Goal: Complete application form

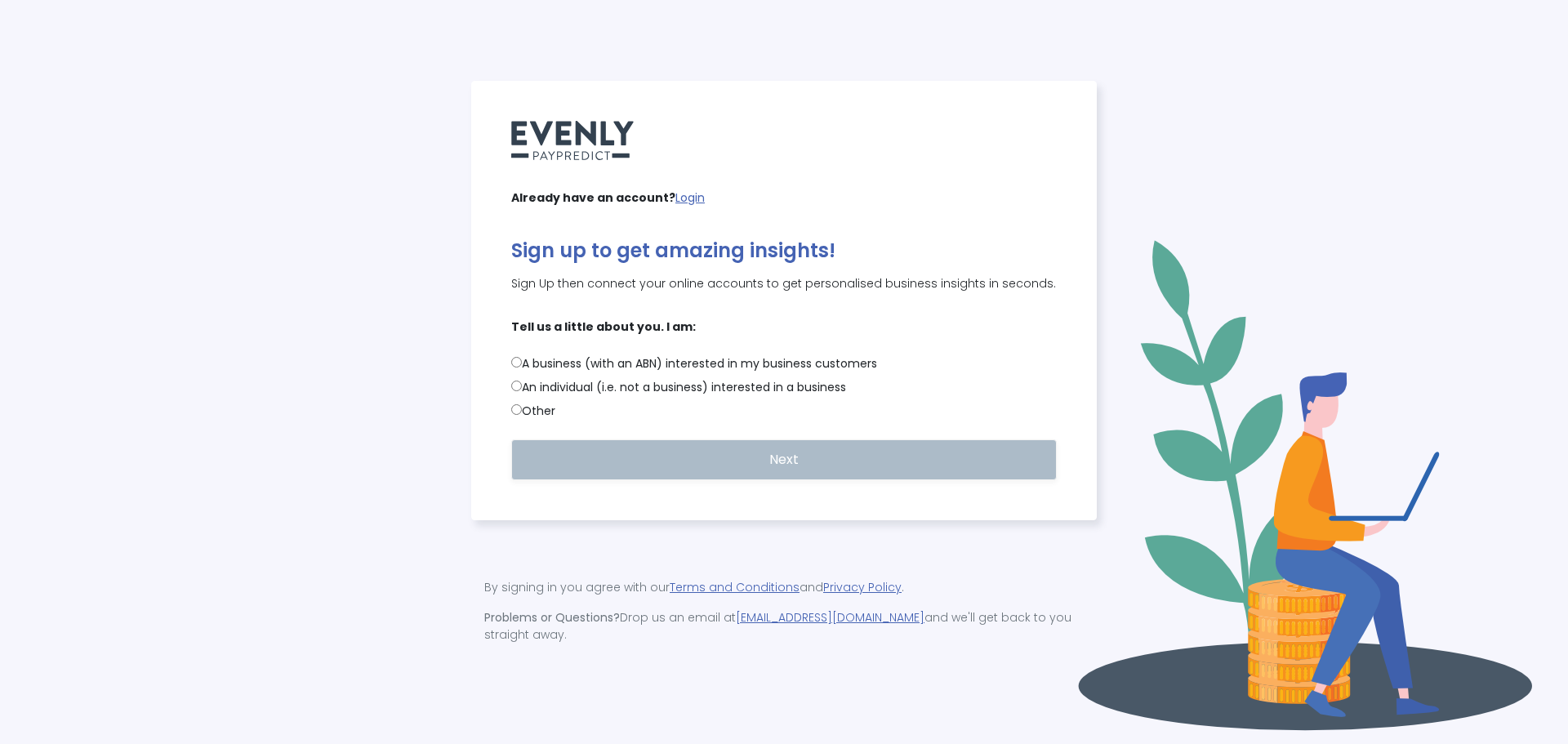
click at [573, 392] on label "An individual (i.e. not a business) interested in a business" at bounding box center [783, 387] width 545 height 17
click at [522, 391] on input "An individual (i.e. not a business) interested in a business" at bounding box center [516, 385] width 11 height 11
radio input "true"
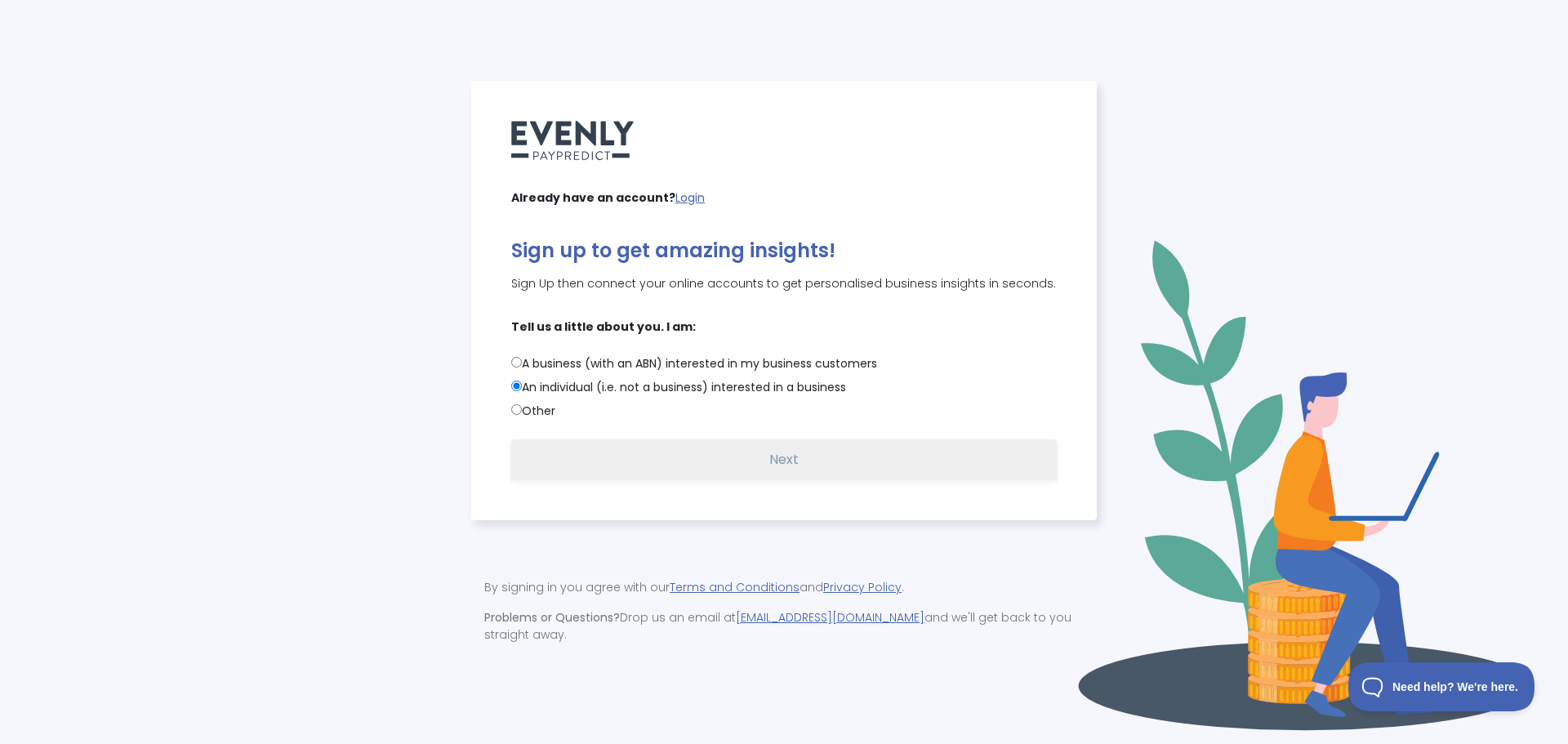
click at [755, 470] on button "Next" at bounding box center [783, 459] width 545 height 41
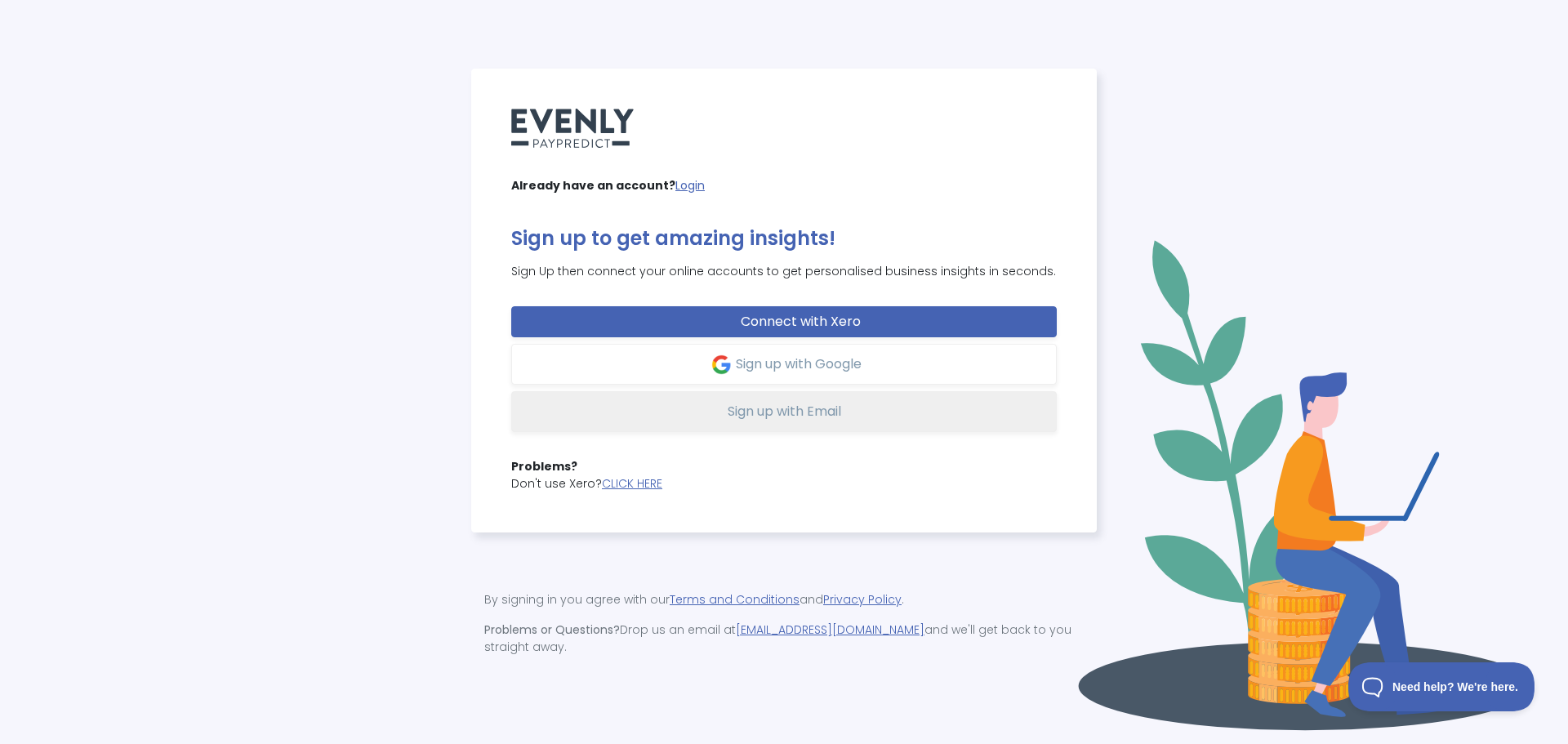
click at [796, 430] on button "Sign up with Email" at bounding box center [783, 411] width 545 height 41
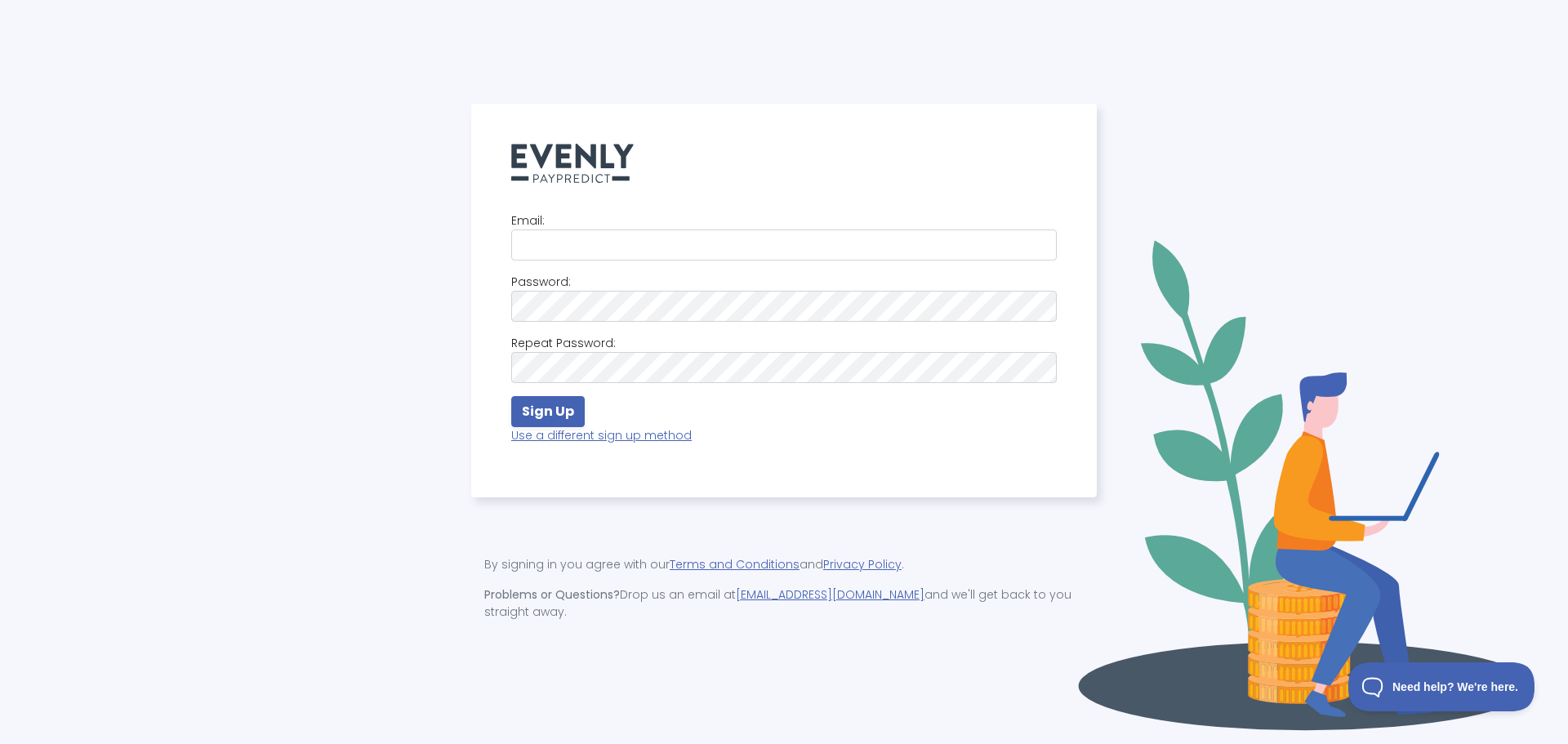
click at [625, 272] on div "Email: Password: Repeat Password: Sign Up Use a different sign up method" at bounding box center [783, 329] width 545 height 232
click at [646, 249] on input "email" at bounding box center [783, 245] width 545 height 31
click at [646, 248] on input "email" at bounding box center [783, 245] width 545 height 31
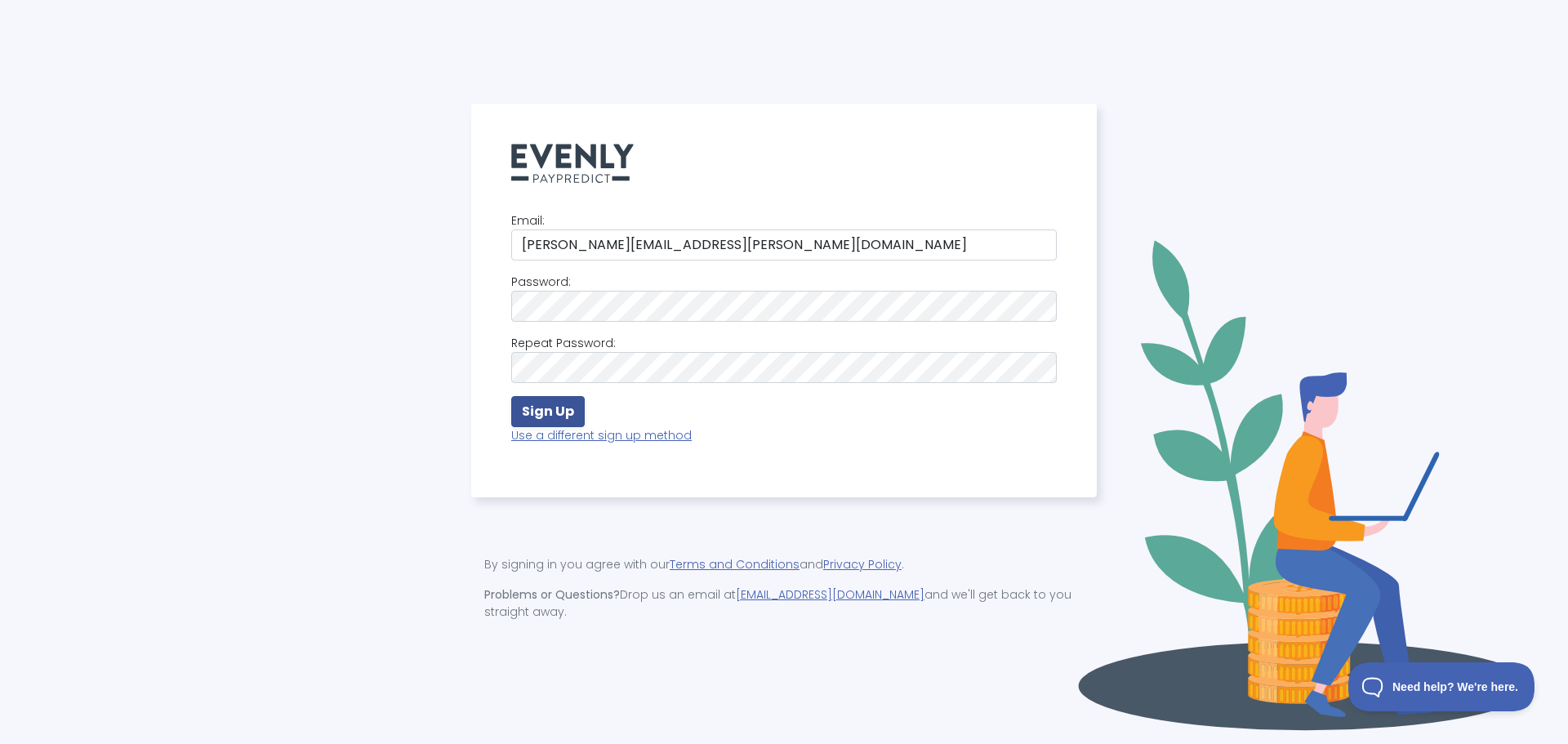
click at [571, 416] on strong "Sign Up" at bounding box center [548, 410] width 52 height 19
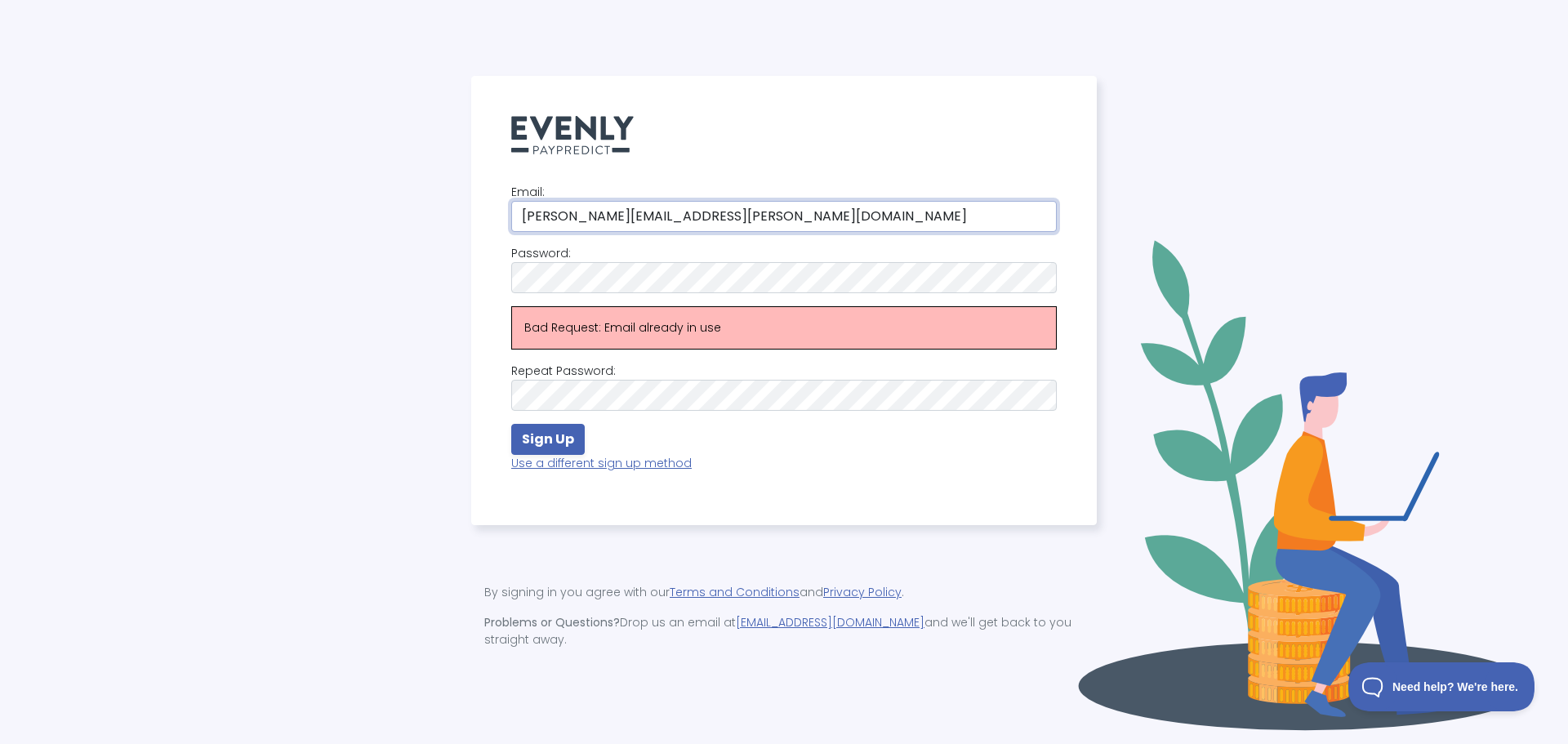
drag, startPoint x: 598, startPoint y: 222, endPoint x: 610, endPoint y: 226, distance: 12.6
click at [598, 222] on input "victor.ngoon@gmail.com" at bounding box center [783, 217] width 545 height 31
drag, startPoint x: 608, startPoint y: 227, endPoint x: 293, endPoint y: 259, distance: 316.6
click at [308, 253] on div "Email: victor.ngoon@gmail.com Password: Bad Request: Email already in use Repea…" at bounding box center [784, 372] width 1548 height 593
type input "vngoon89@gmail.com"
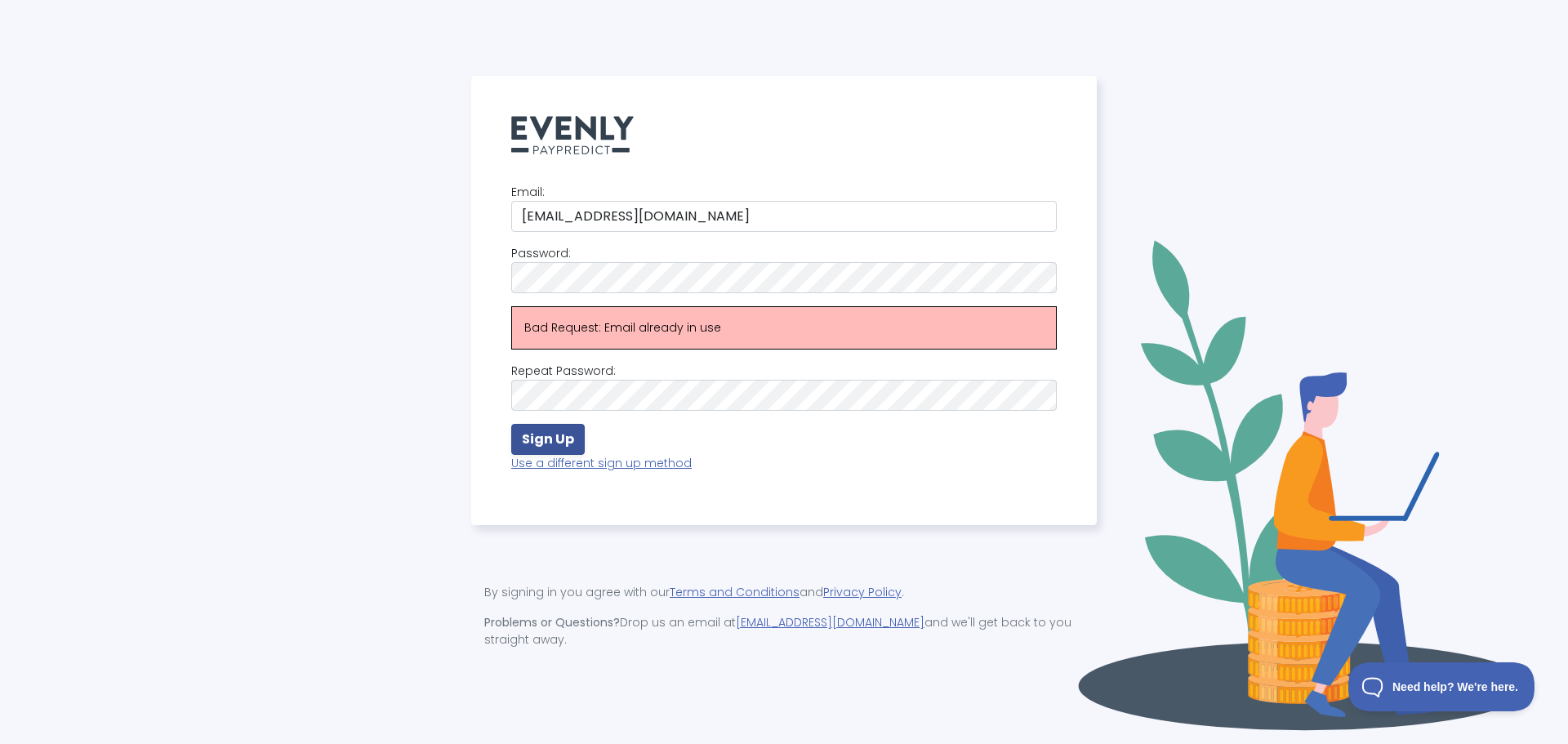
click at [560, 448] on strong "Sign Up" at bounding box center [548, 438] width 52 height 19
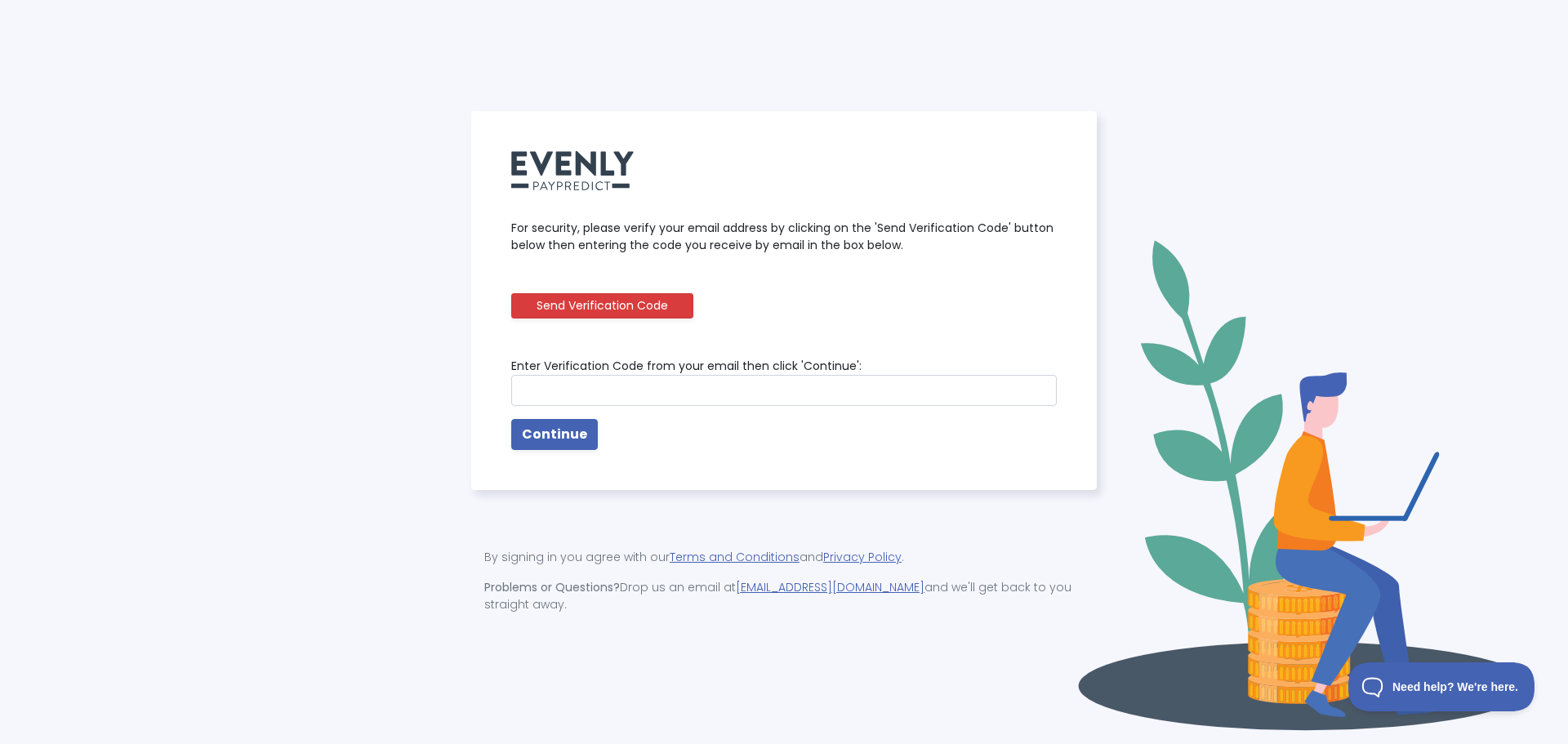
click at [589, 314] on button "Send Verification Code" at bounding box center [602, 306] width 182 height 25
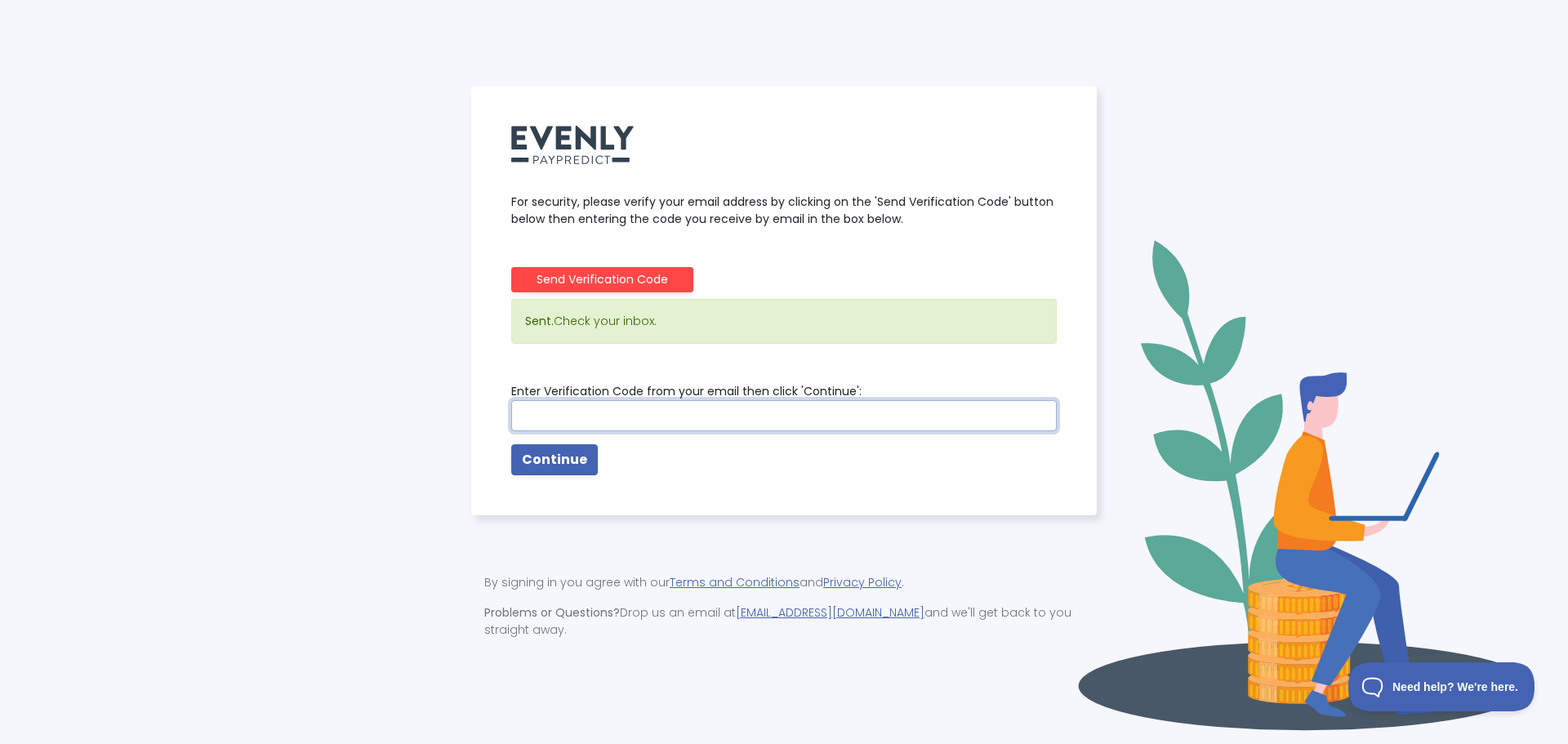
click at [625, 410] on input "text" at bounding box center [783, 415] width 545 height 31
paste input "973632"
type input "973632"
click at [576, 475] on button "Continue" at bounding box center [554, 459] width 87 height 31
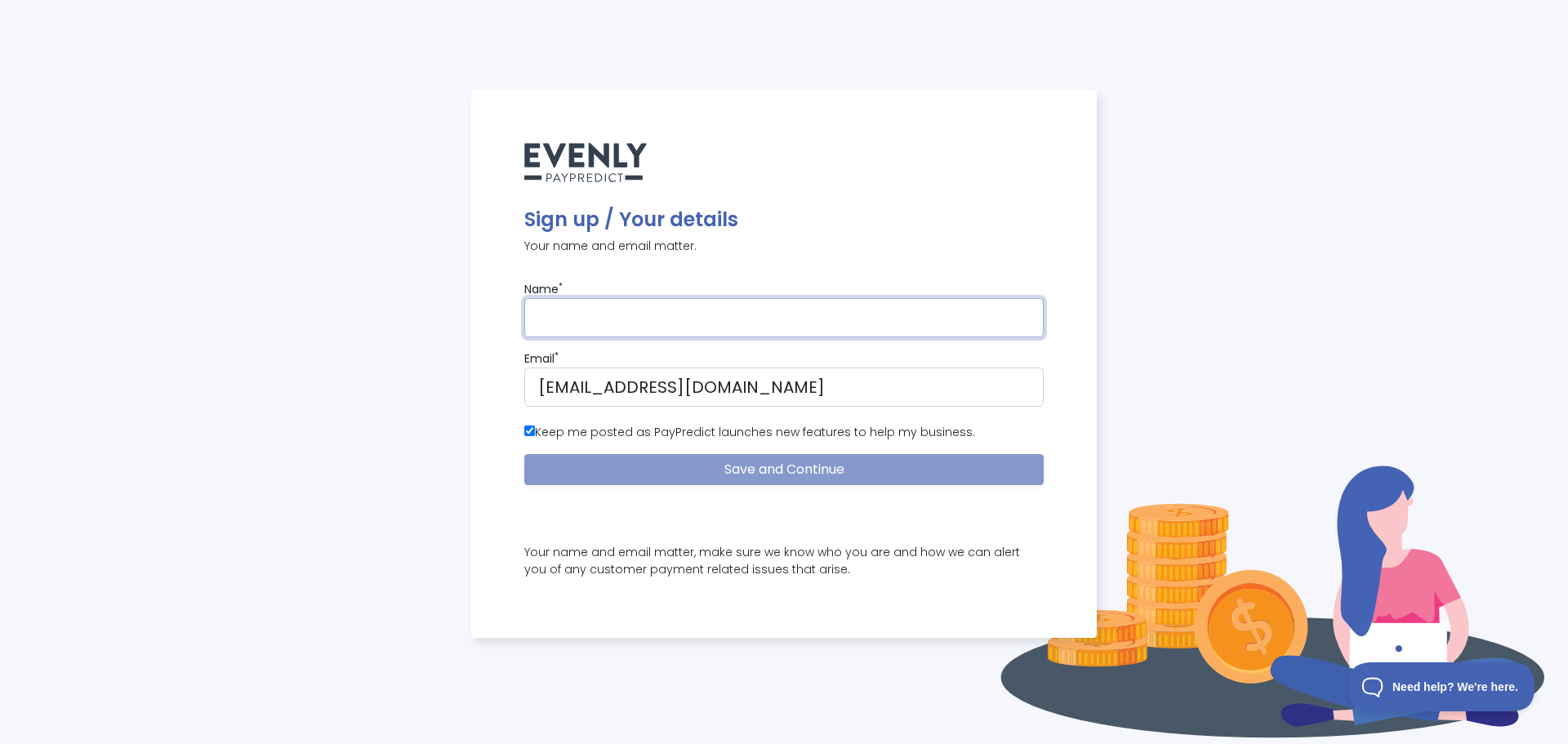
click at [625, 326] on input "text" at bounding box center [783, 318] width 519 height 39
type input "Victor Ngoon"
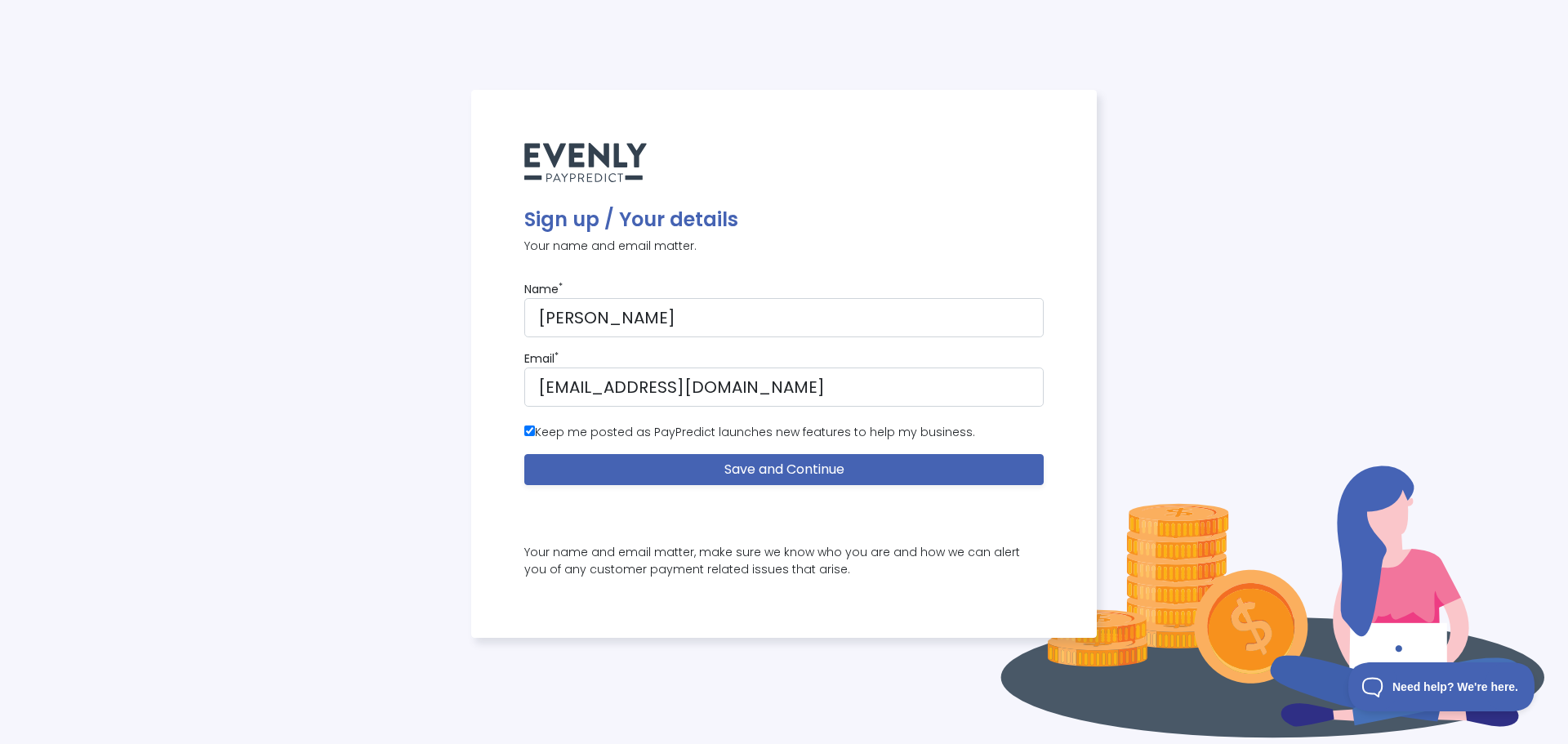
click at [736, 439] on label "Keep me posted as PayPredict launches new features to help my business." at bounding box center [749, 432] width 450 height 17
click at [535, 436] on input "Keep me posted as PayPredict launches new features to help my business." at bounding box center [529, 430] width 11 height 11
checkbox input "false"
click at [785, 467] on button "Save and Continue" at bounding box center [783, 469] width 519 height 31
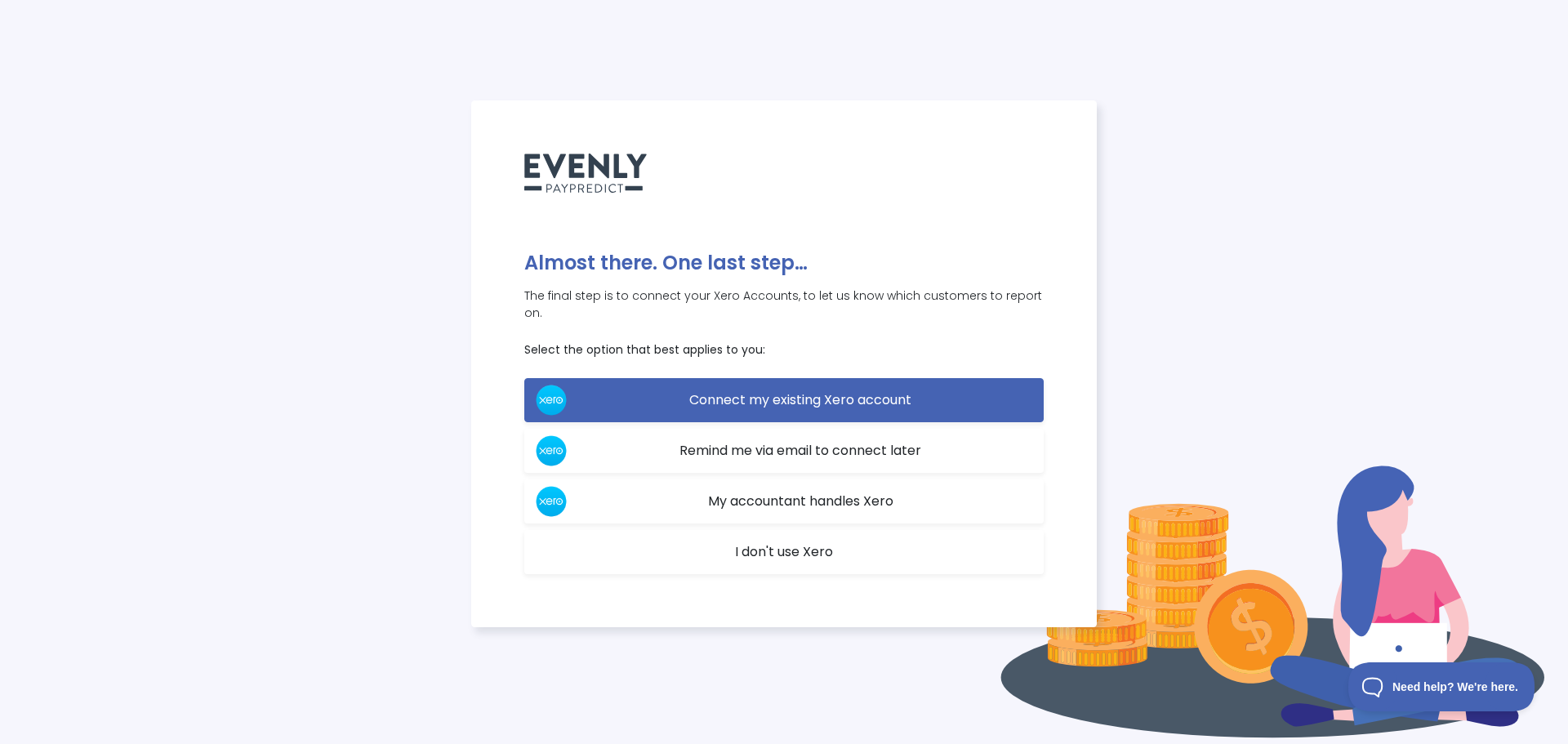
click at [767, 542] on span "I don't use Xero" at bounding box center [784, 551] width 98 height 19
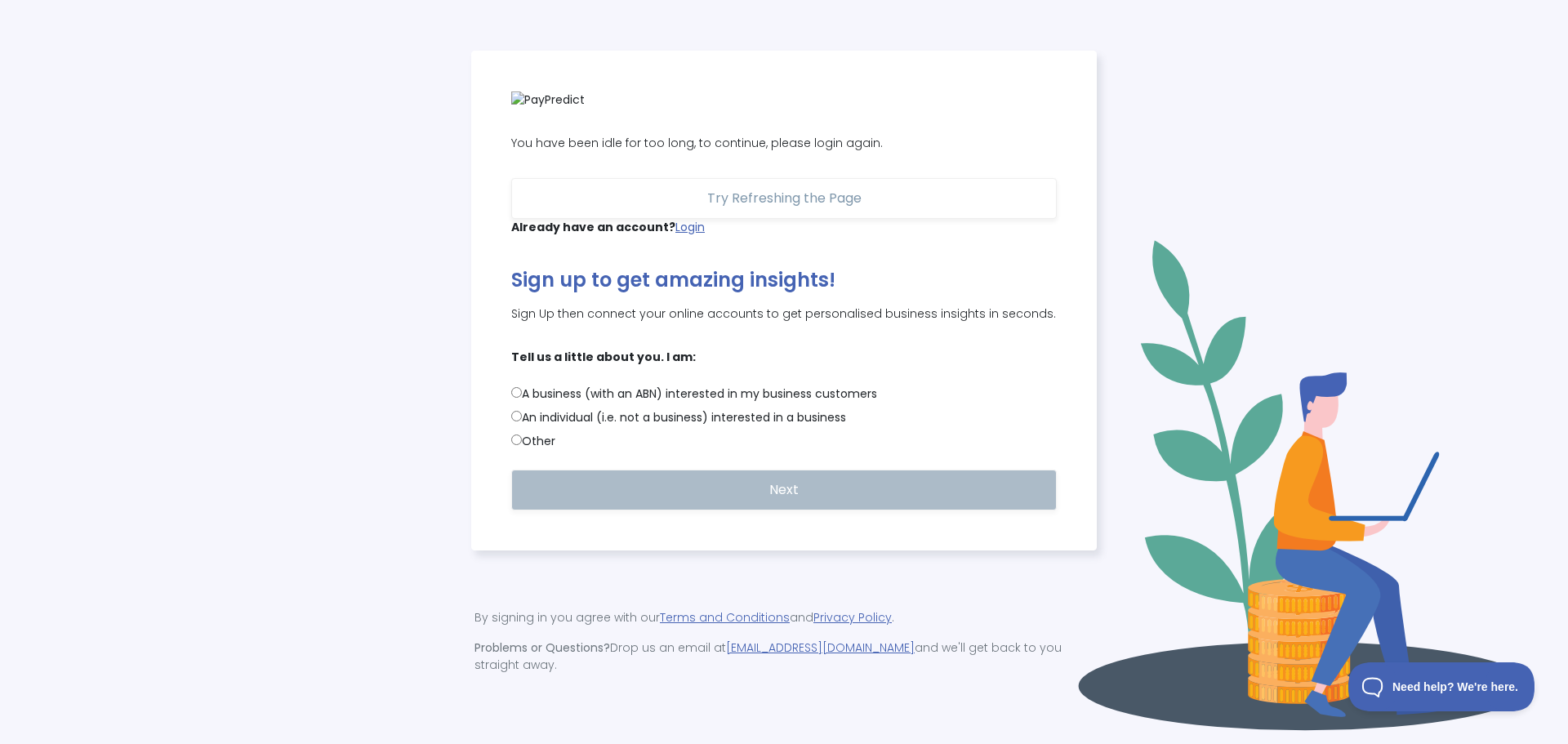
click at [567, 425] on label "An individual (i.e. not a business) interested in a business" at bounding box center [783, 417] width 545 height 17
click at [522, 421] on input "An individual (i.e. not a business) interested in a business" at bounding box center [516, 415] width 11 height 11
radio input "true"
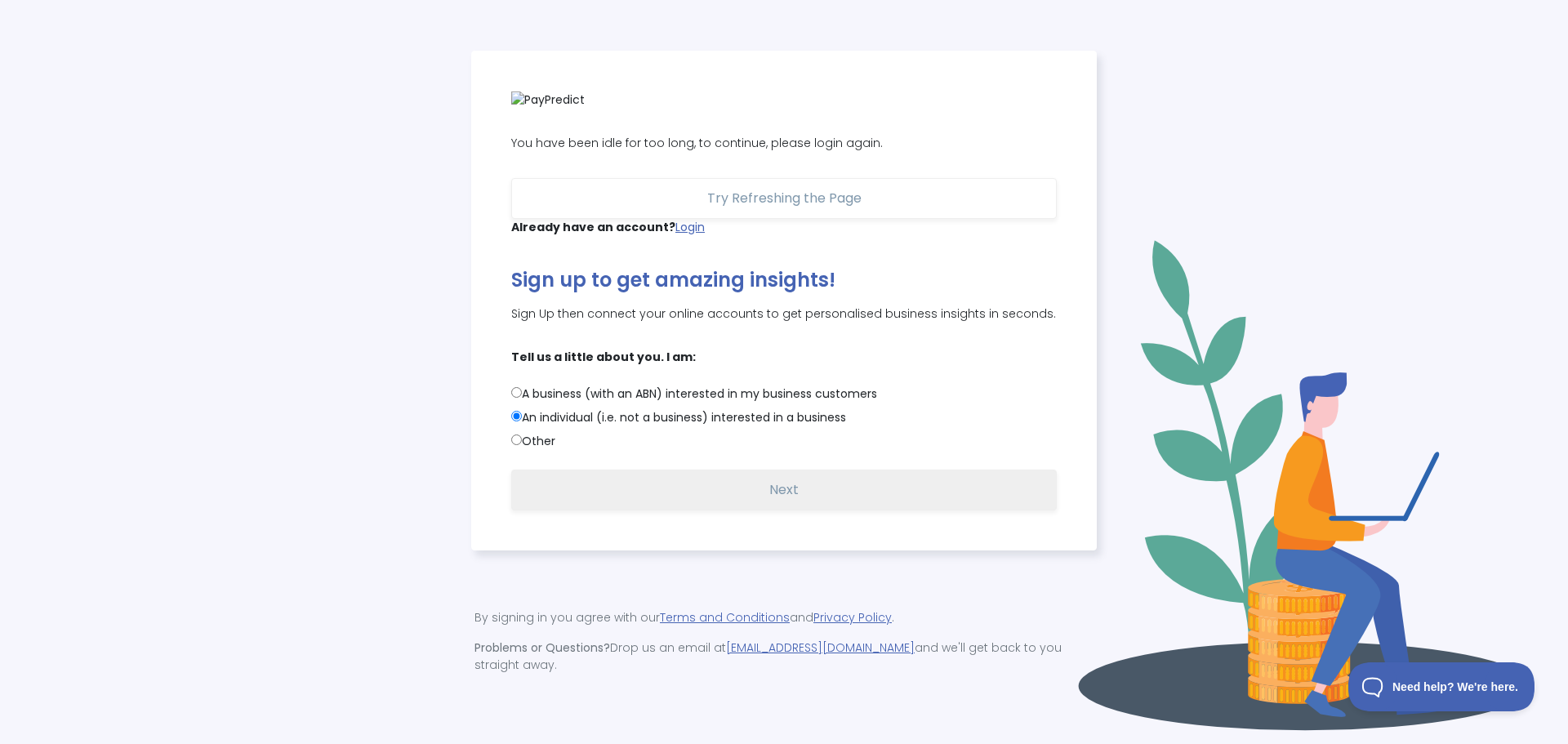
click at [802, 495] on button "Next" at bounding box center [783, 490] width 545 height 41
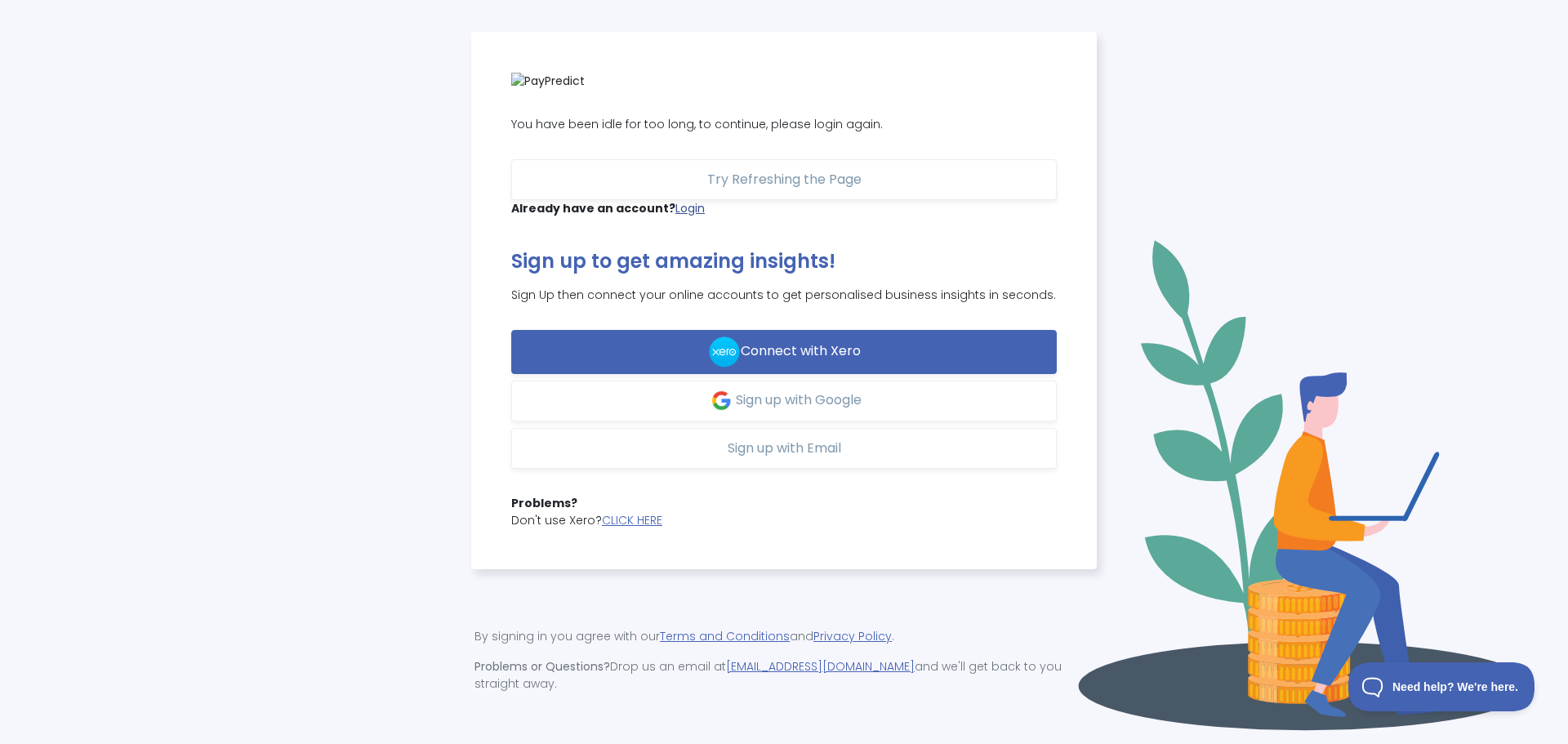
click at [696, 217] on link "Login" at bounding box center [690, 208] width 29 height 16
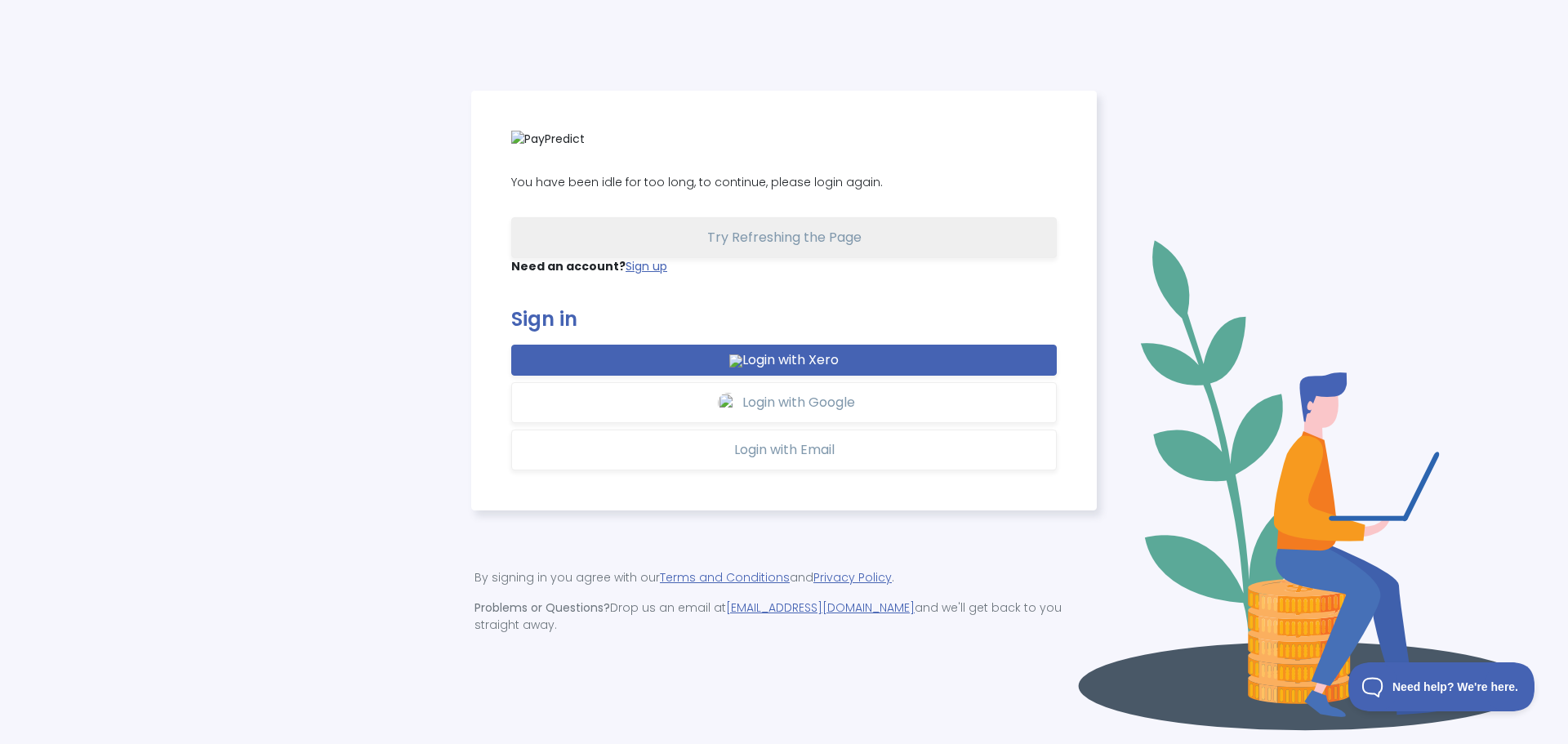
click at [773, 247] on span "Try Refreshing the Page" at bounding box center [784, 237] width 155 height 19
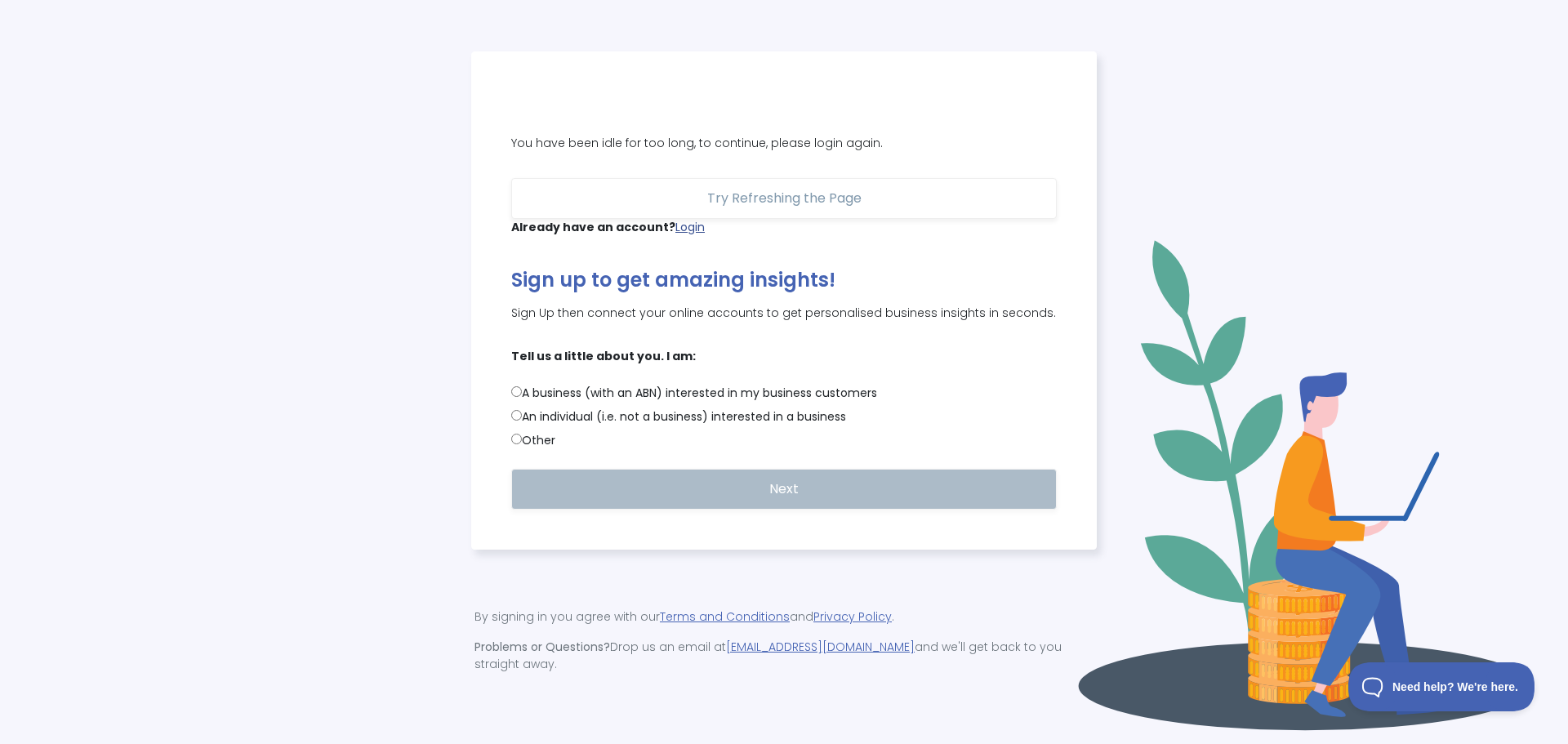
click at [689, 235] on link "Login" at bounding box center [690, 227] width 29 height 16
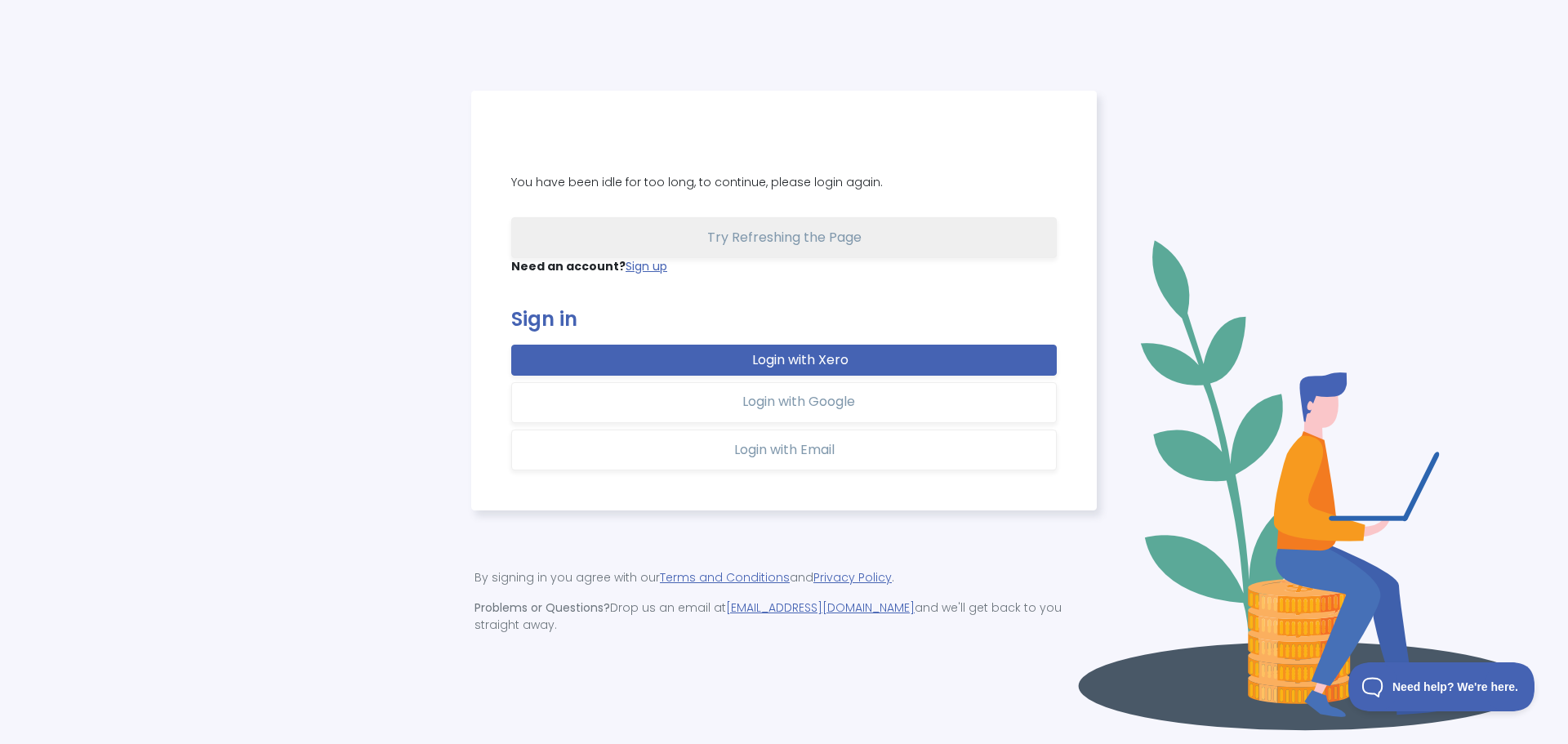
click at [681, 251] on button "Try Refreshing the Page" at bounding box center [783, 238] width 545 height 41
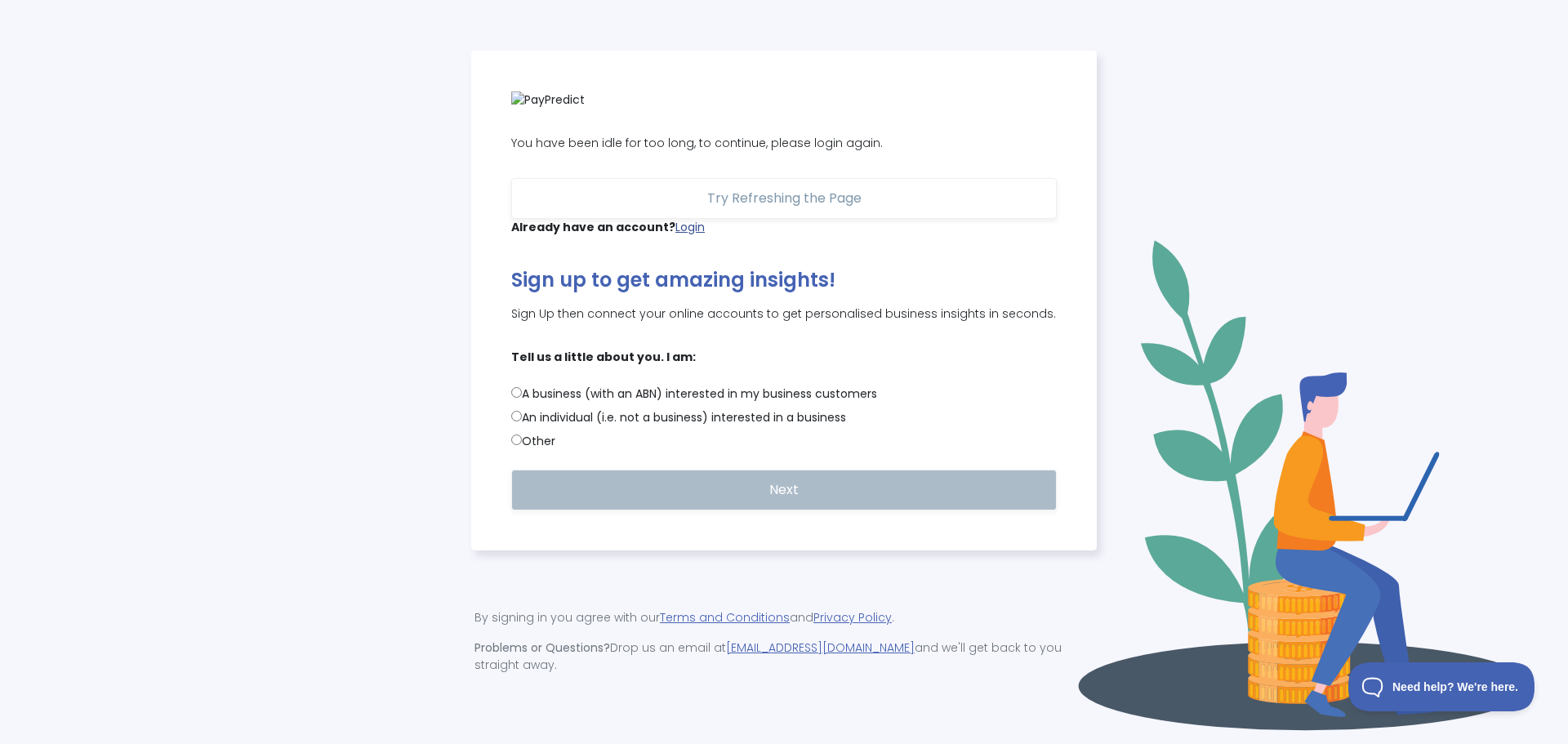
click at [682, 231] on link "Login" at bounding box center [690, 227] width 29 height 16
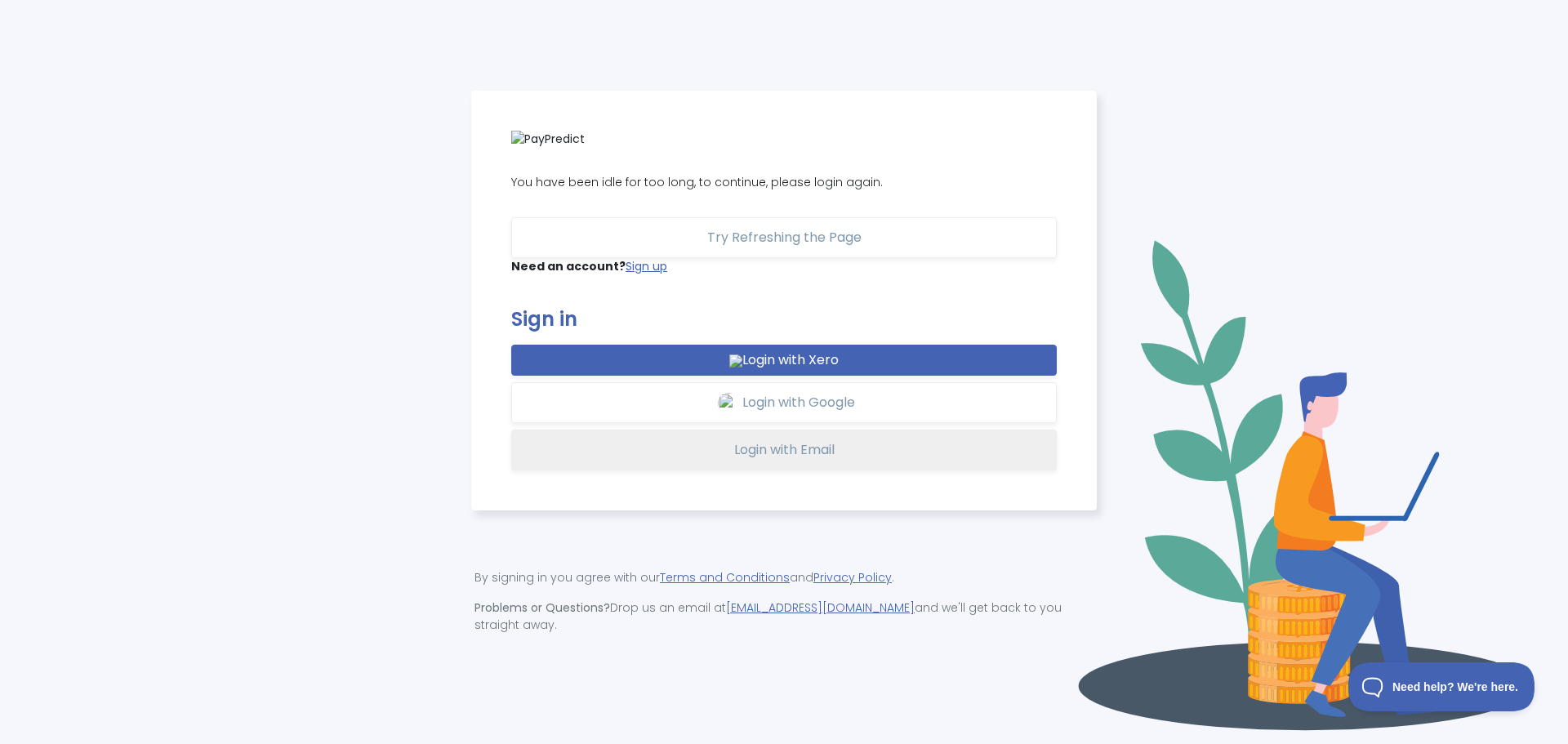
click at [797, 447] on button "Login with Email" at bounding box center [783, 450] width 545 height 41
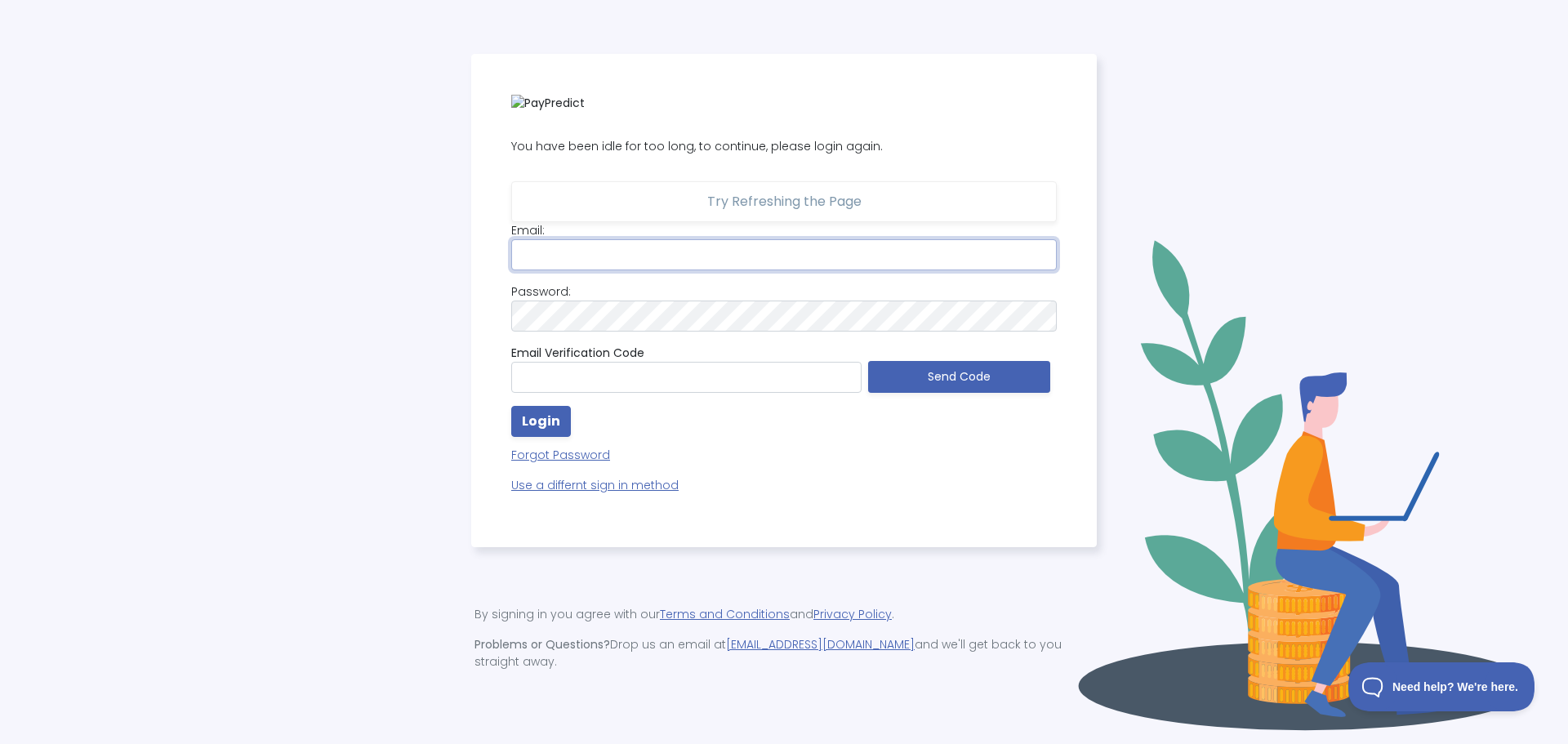
click at [687, 270] on input "email" at bounding box center [783, 255] width 545 height 31
click at [687, 271] on input "email" at bounding box center [783, 255] width 545 height 31
type input "[EMAIL_ADDRESS][DOMAIN_NAME]"
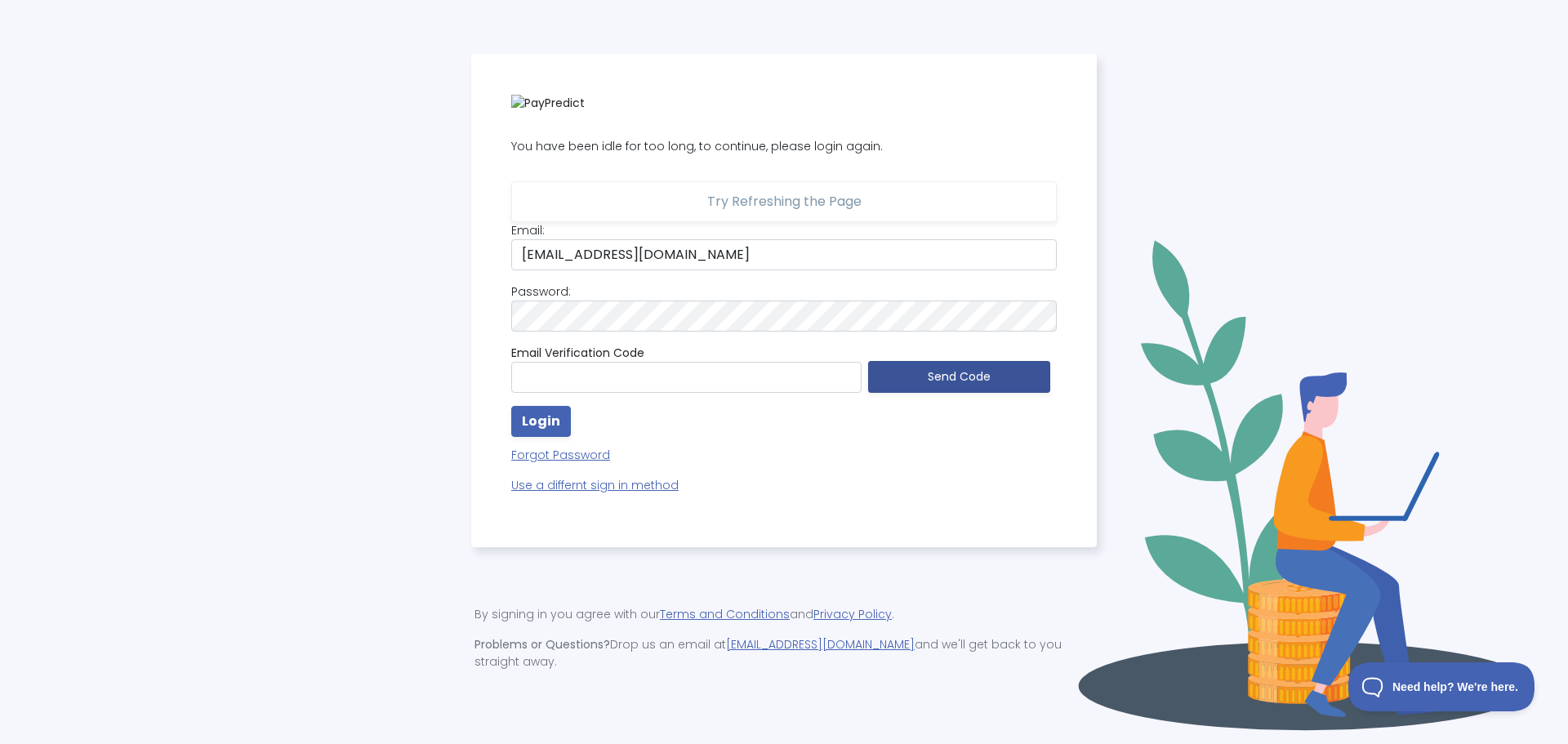
click at [950, 379] on button "Send Code" at bounding box center [959, 376] width 182 height 32
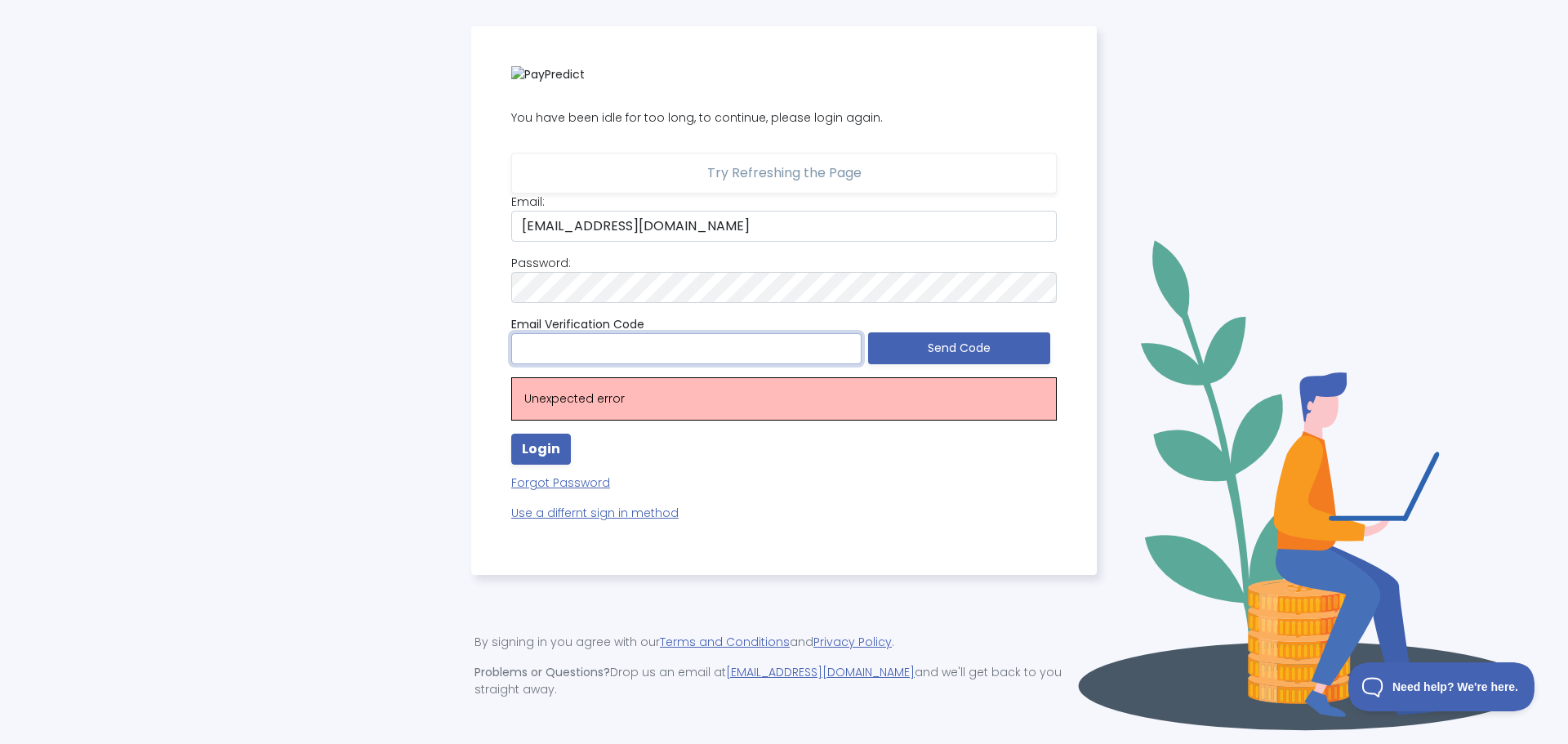
click at [693, 364] on input "text" at bounding box center [686, 348] width 350 height 31
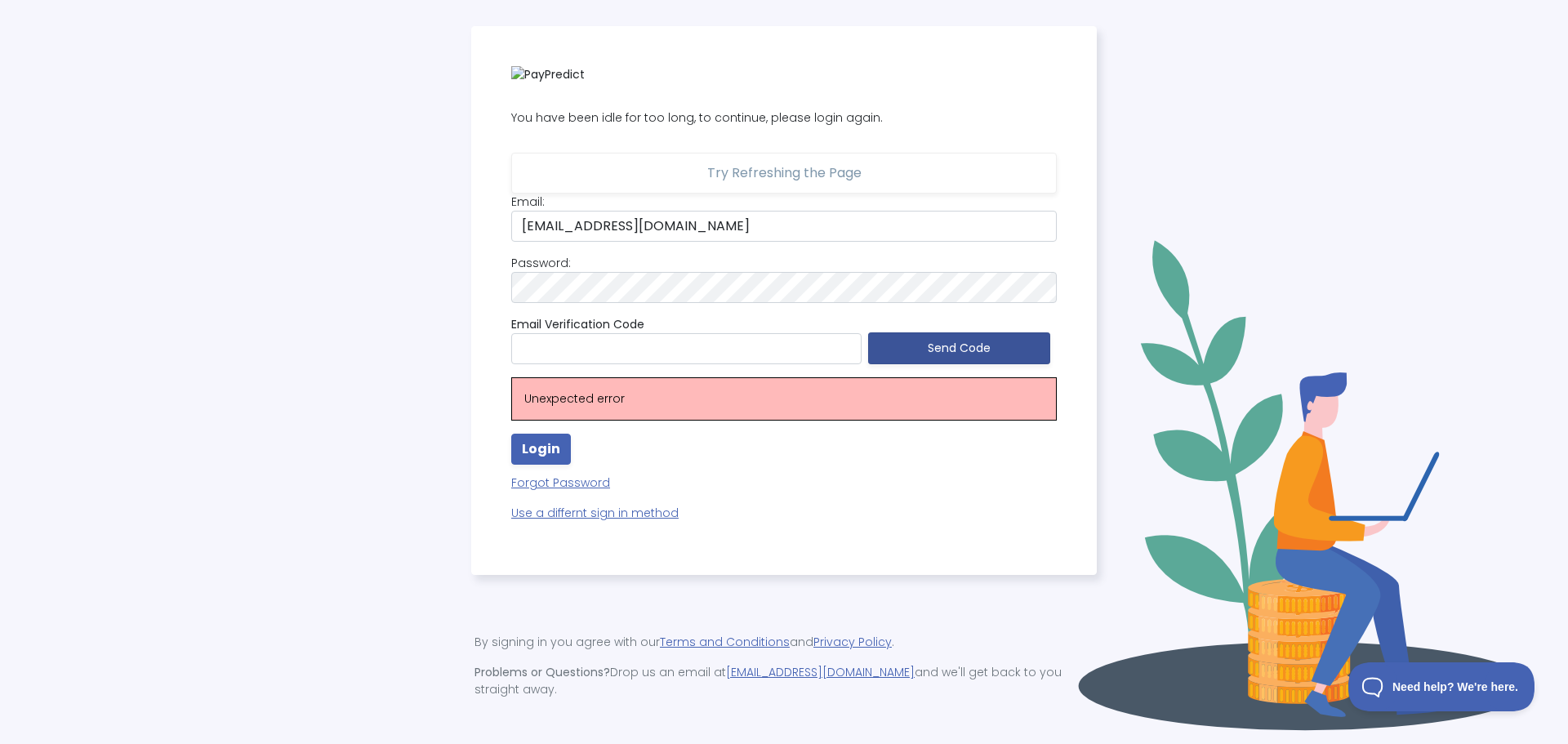
click at [959, 360] on button "Send Code" at bounding box center [959, 347] width 182 height 32
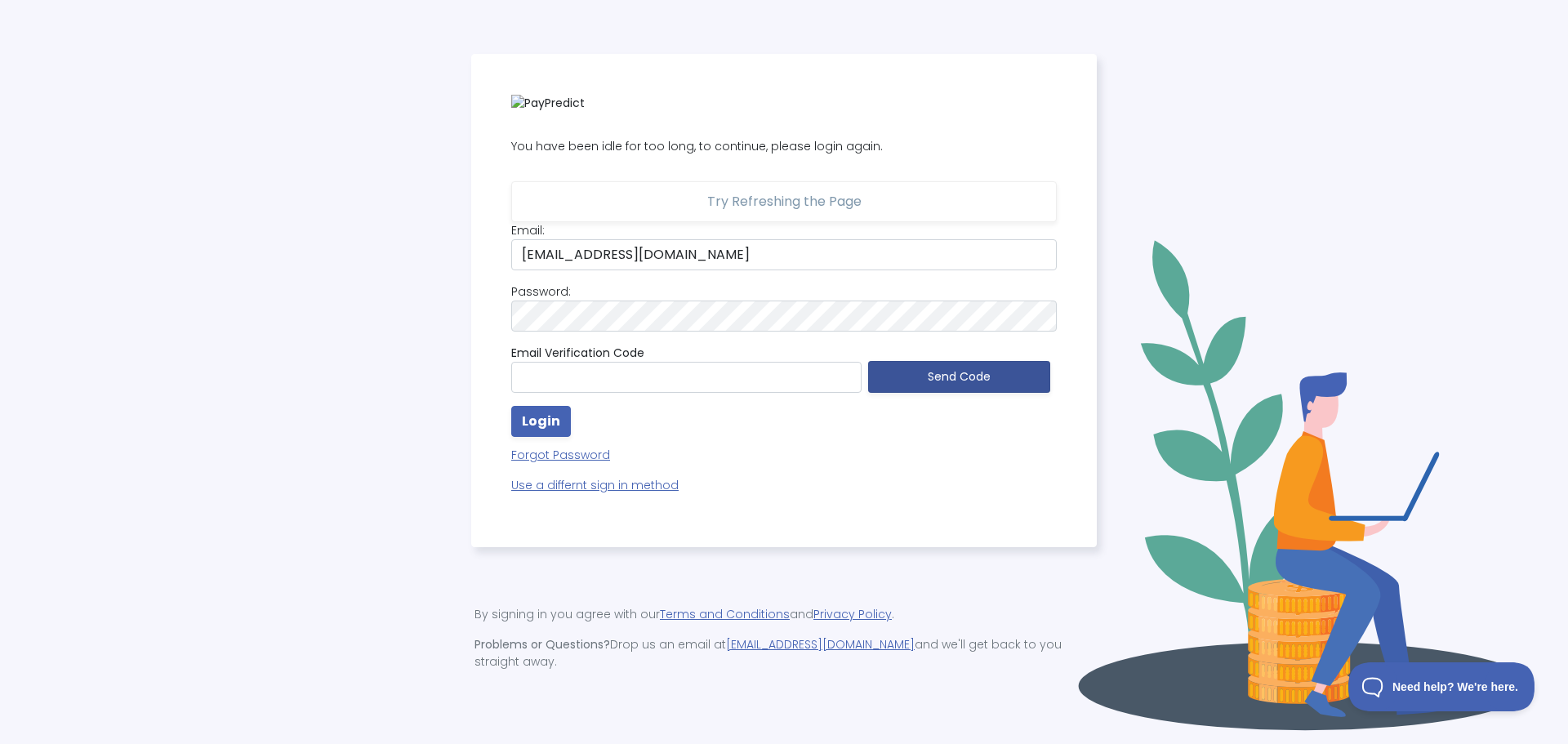
click at [958, 383] on button "Send Code" at bounding box center [959, 376] width 182 height 32
